Goal: Navigation & Orientation: Find specific page/section

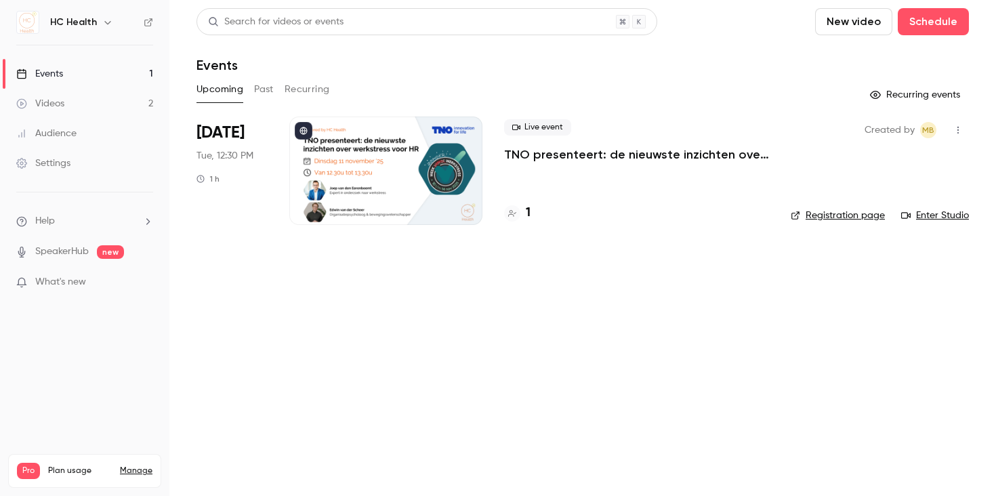
click at [367, 183] on div at bounding box center [385, 171] width 193 height 108
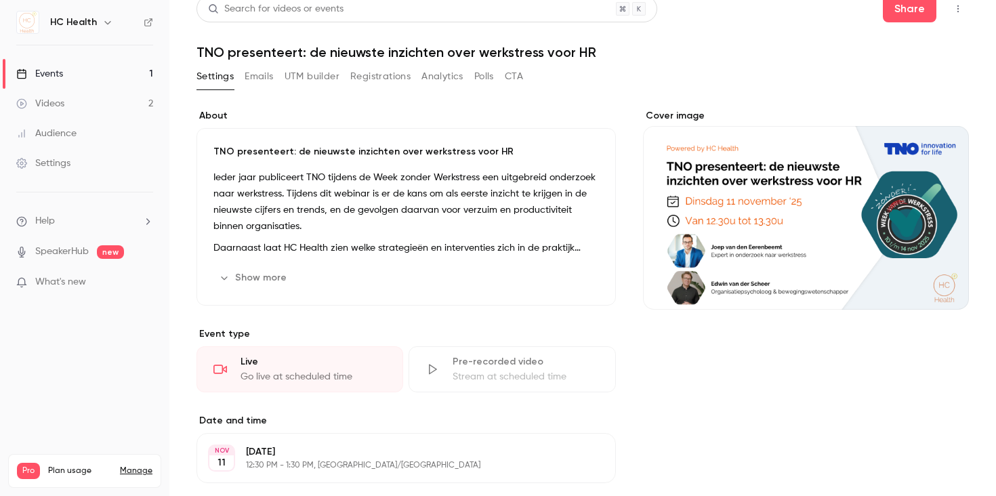
scroll to position [14, 0]
click at [410, 177] on p "Ieder jaar publiceert TNO tijdens de Week zonder Werkstress een uitgebreid onde…" at bounding box center [405, 201] width 385 height 65
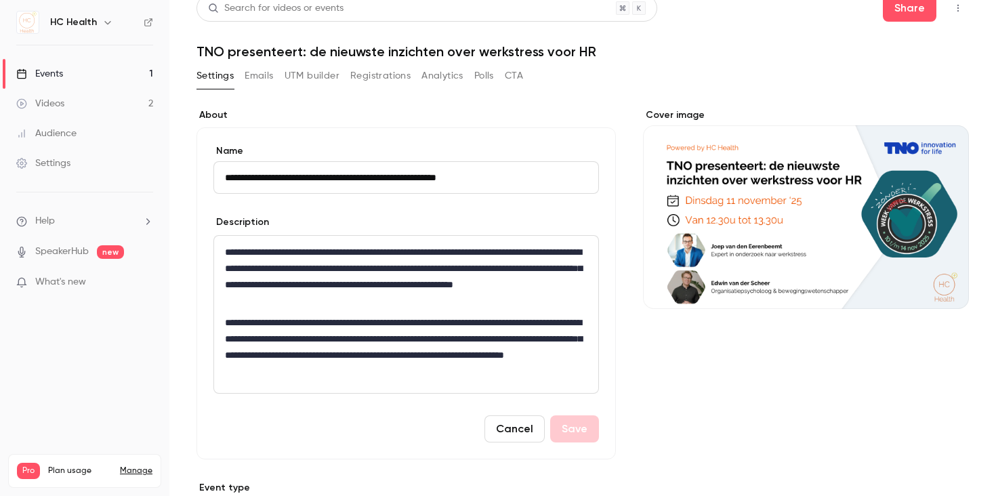
drag, startPoint x: 416, startPoint y: 249, endPoint x: 440, endPoint y: 251, distance: 23.9
click at [419, 249] on p "**********" at bounding box center [403, 276] width 356 height 65
click at [587, 429] on button "Save" at bounding box center [574, 428] width 49 height 27
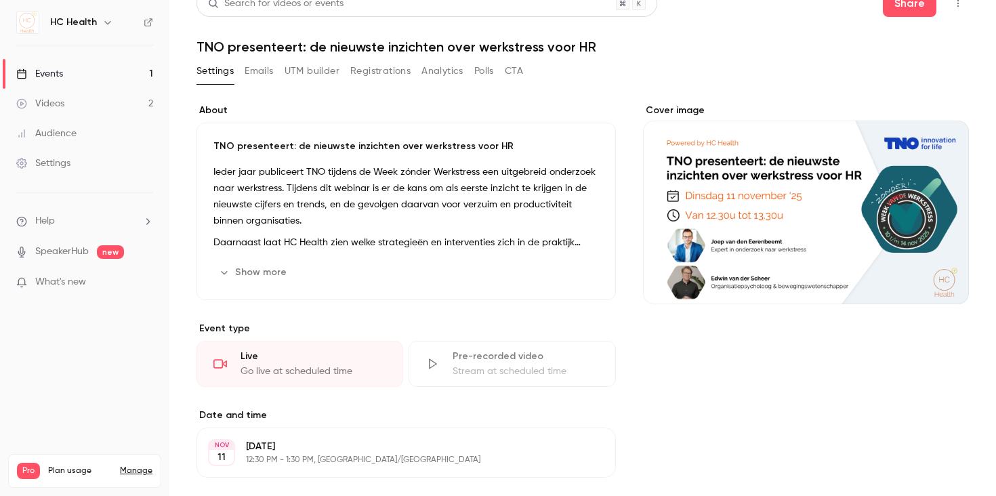
scroll to position [19, 0]
click at [444, 215] on p "Ieder jaar publiceert TNO tijdens de Week zónder Werkstress een uitgebreid onde…" at bounding box center [405, 195] width 385 height 65
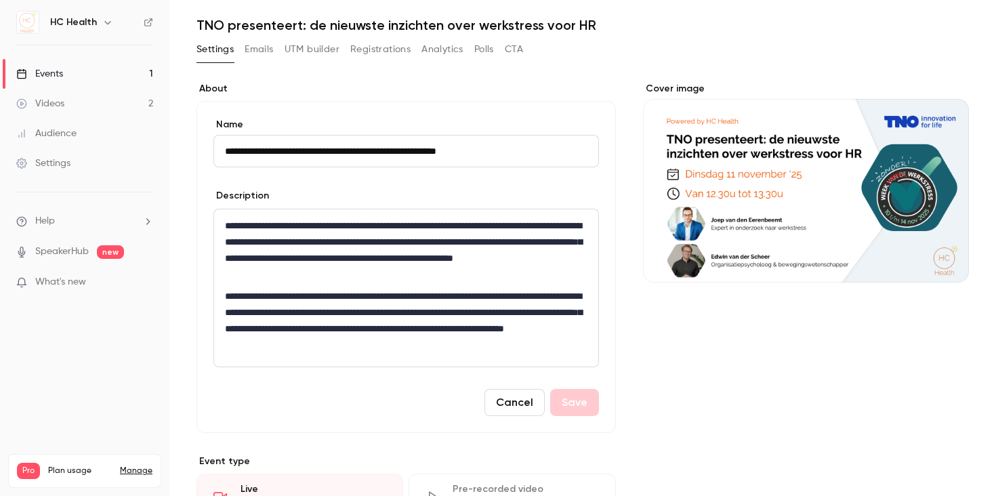
scroll to position [99, 0]
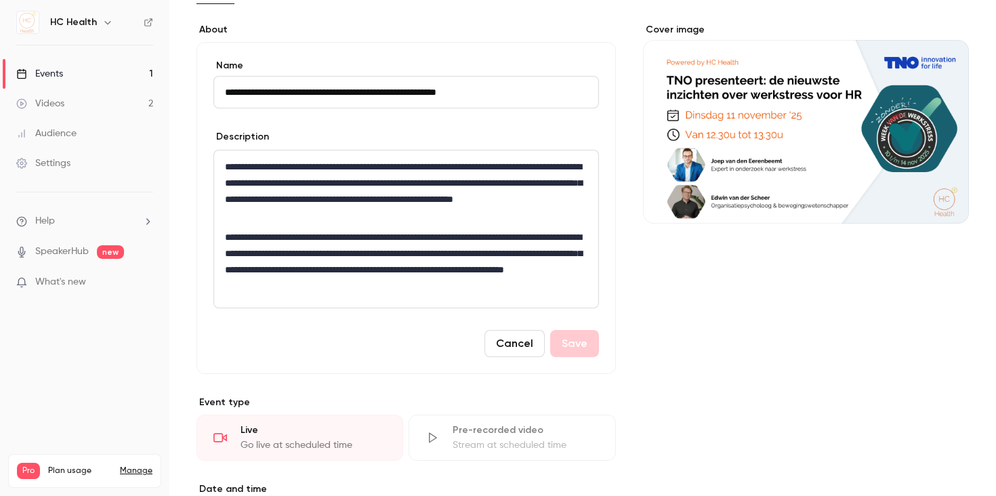
click at [488, 346] on button "Cancel" at bounding box center [514, 343] width 60 height 27
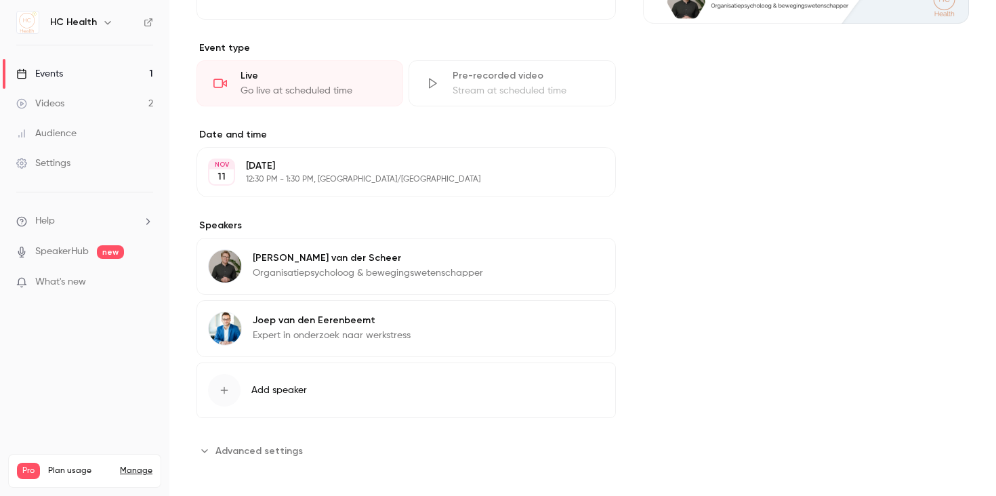
scroll to position [305, 0]
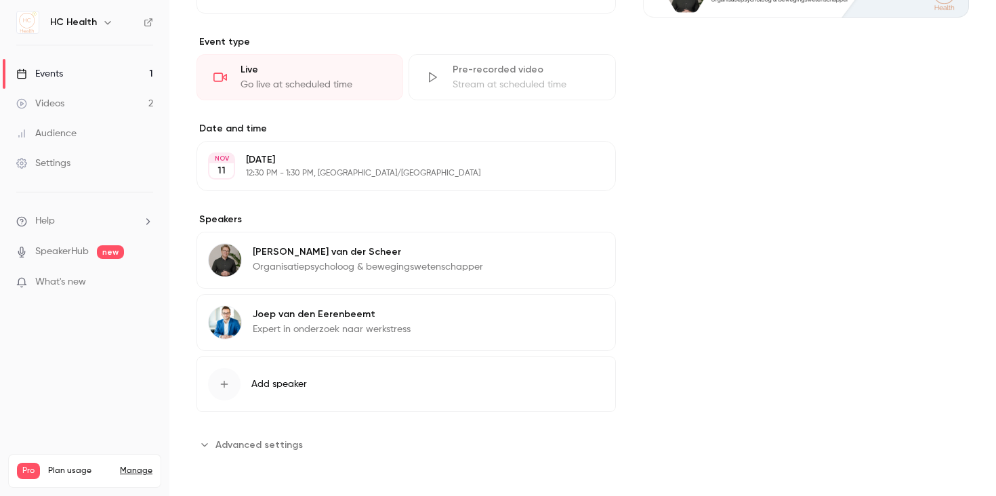
drag, startPoint x: 269, startPoint y: 439, endPoint x: 276, endPoint y: 432, distance: 10.5
click at [269, 439] on span "Advanced settings" at bounding box center [258, 445] width 87 height 14
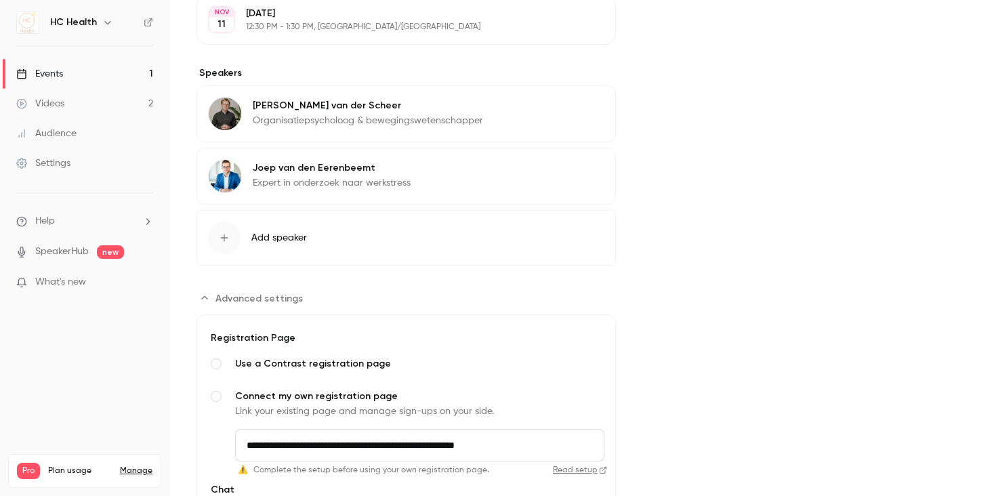
scroll to position [561, 0]
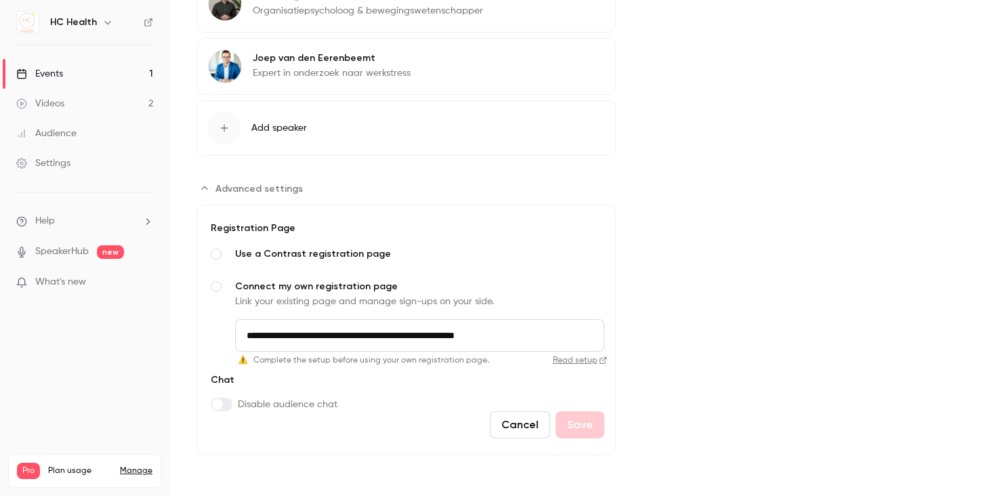
click at [513, 421] on button "Cancel" at bounding box center [520, 424] width 60 height 27
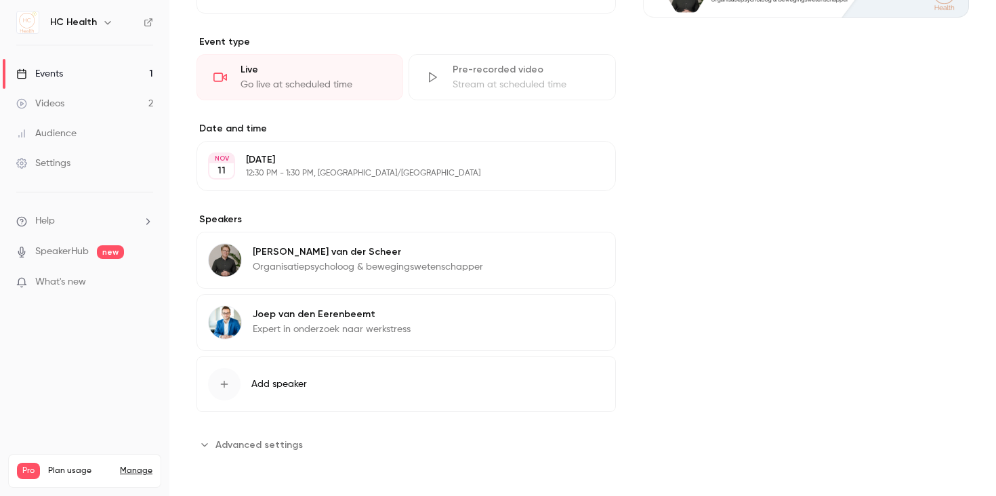
scroll to position [0, 0]
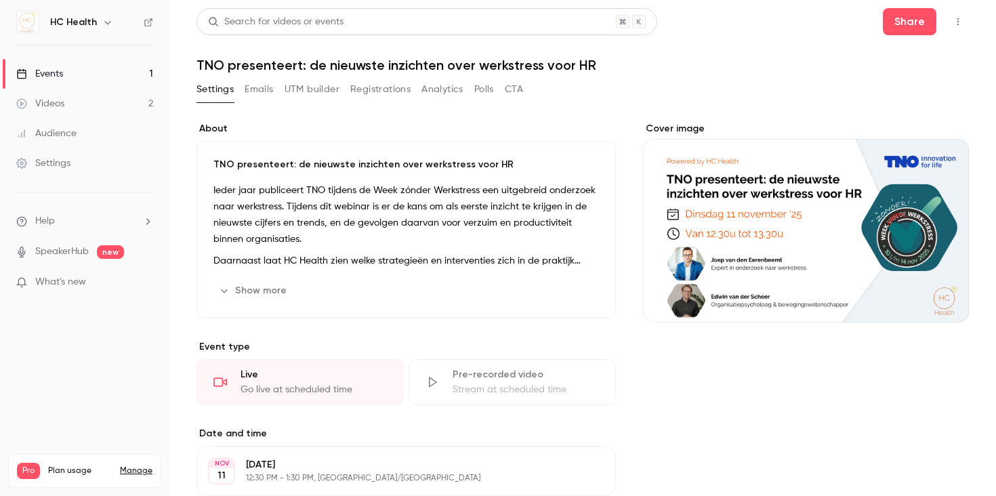
click at [79, 104] on link "Videos 2" at bounding box center [84, 104] width 169 height 30
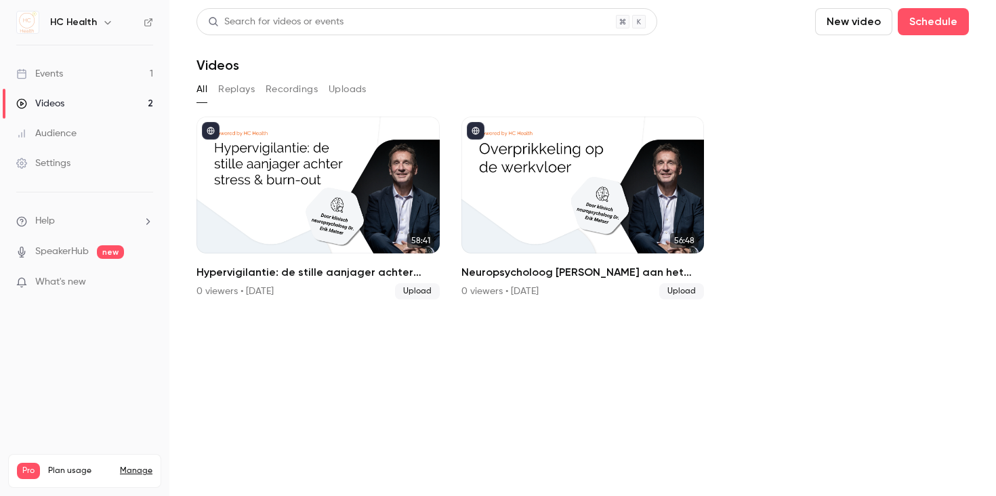
click at [79, 73] on link "Events 1" at bounding box center [84, 74] width 169 height 30
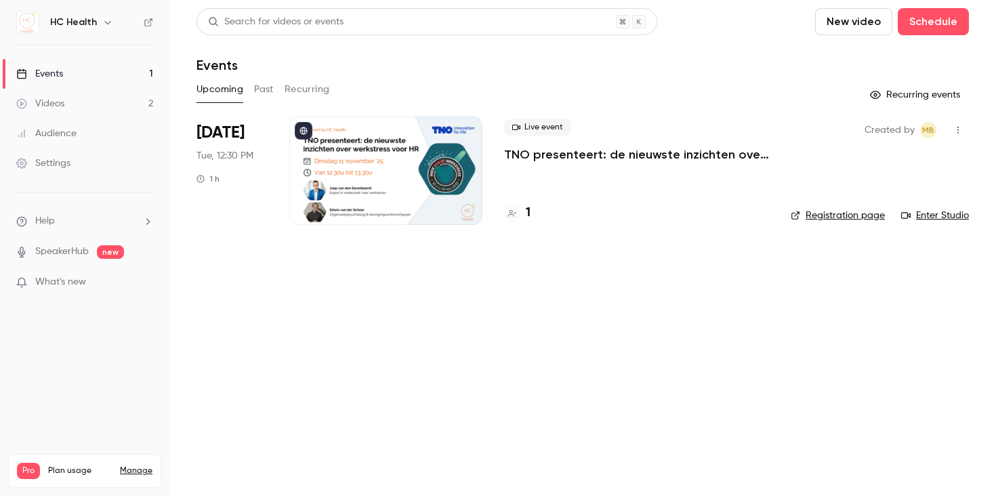
click at [259, 89] on button "Past" at bounding box center [264, 90] width 20 height 22
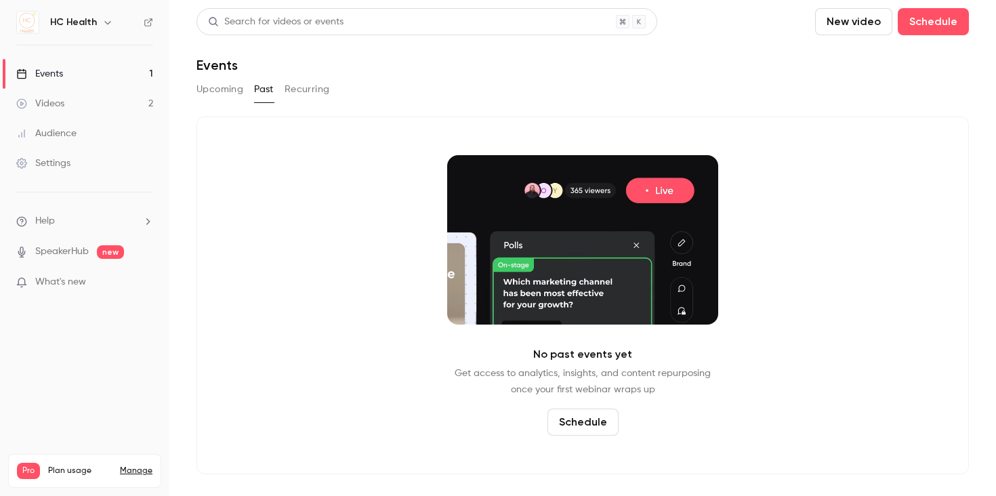
click at [296, 88] on button "Recurring" at bounding box center [307, 90] width 45 height 22
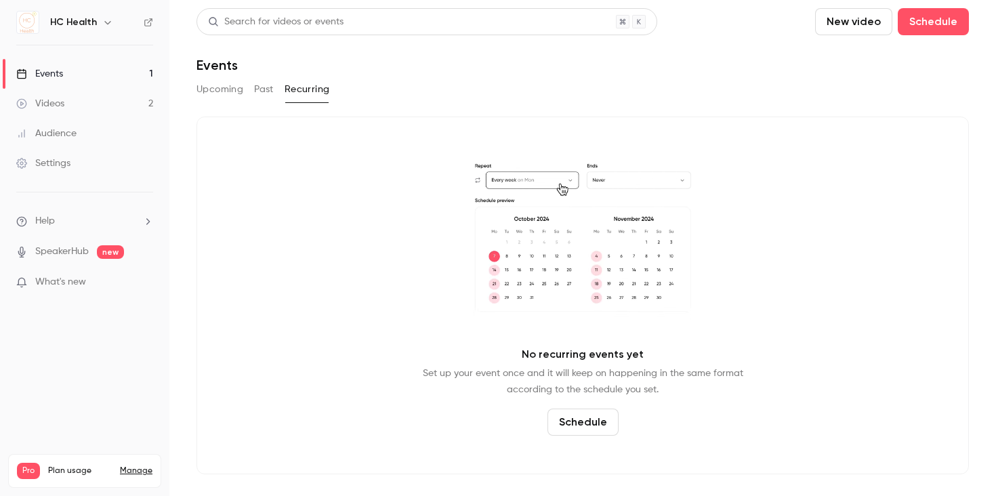
click at [227, 90] on button "Upcoming" at bounding box center [219, 90] width 47 height 22
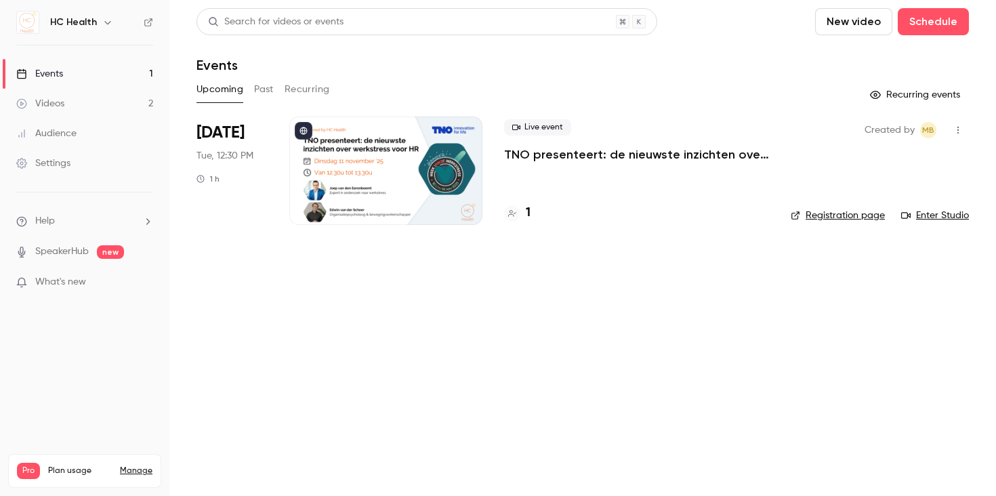
click at [960, 125] on icon "button" at bounding box center [957, 129] width 11 height 9
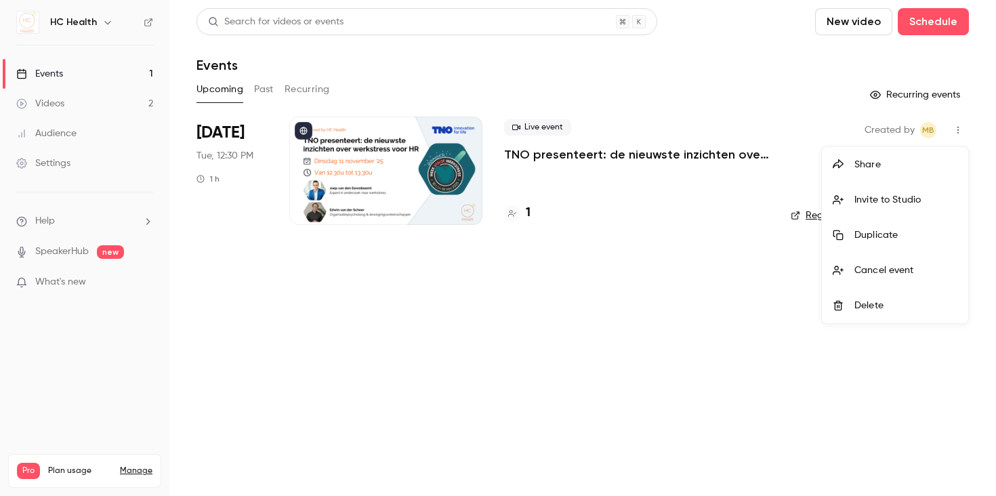
click at [959, 126] on div at bounding box center [498, 248] width 996 height 496
